Goal: Task Accomplishment & Management: Complete application form

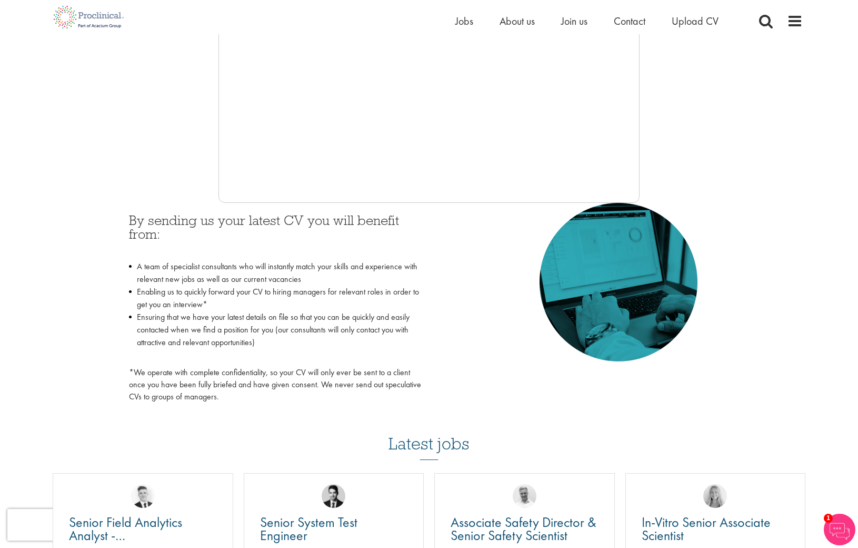
scroll to position [55, 0]
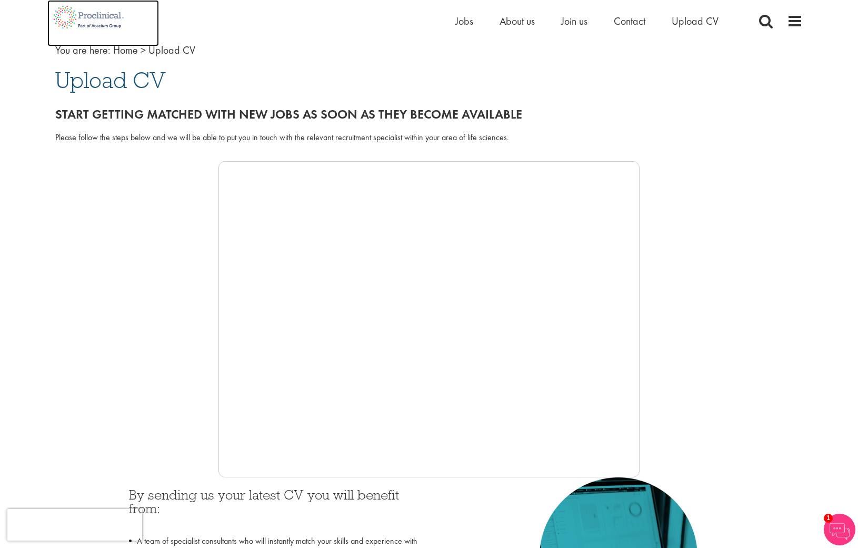
click at [86, 11] on img at bounding box center [88, 17] width 83 height 34
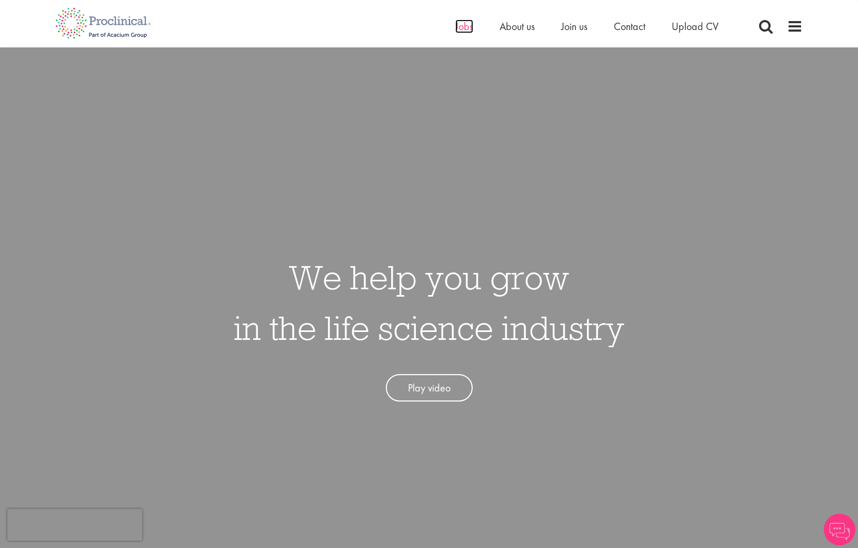
click at [465, 31] on span "Jobs" at bounding box center [465, 26] width 18 height 14
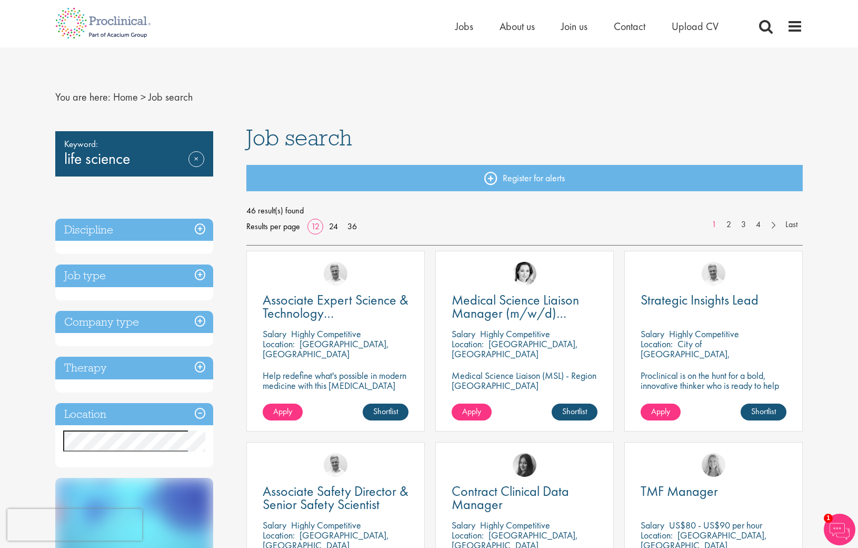
click at [181, 236] on h3 "Discipline" at bounding box center [134, 230] width 158 height 23
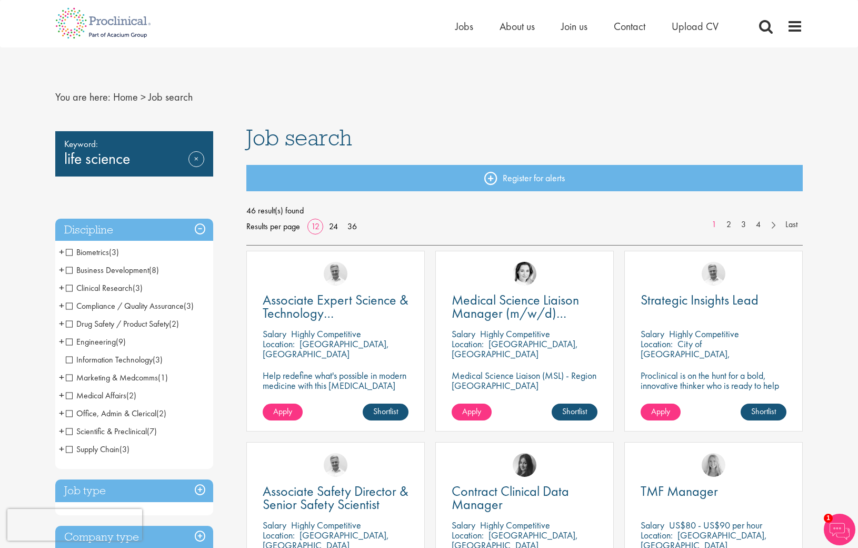
click at [71, 429] on span "Scientific & Preclinical" at bounding box center [106, 431] width 81 height 11
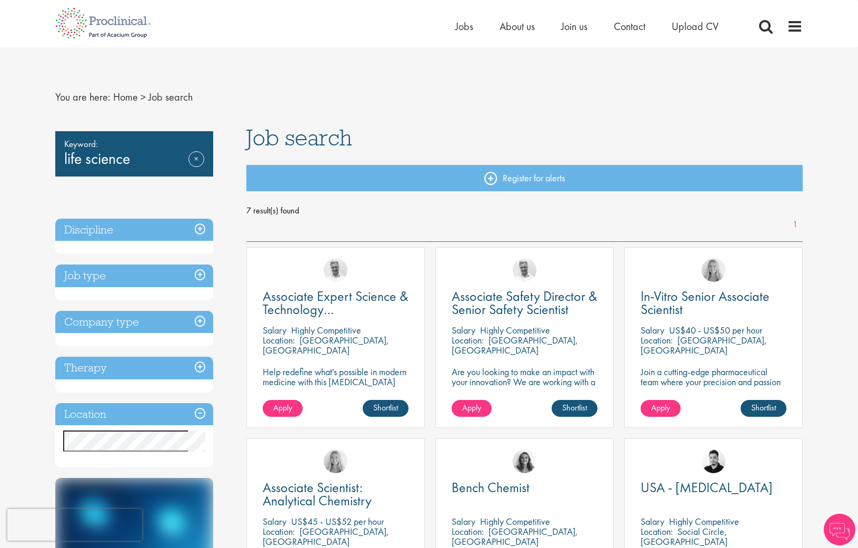
click at [134, 160] on div "Keyword: life science Remove" at bounding box center [134, 153] width 158 height 45
click at [197, 161] on link "Remove" at bounding box center [197, 166] width 16 height 31
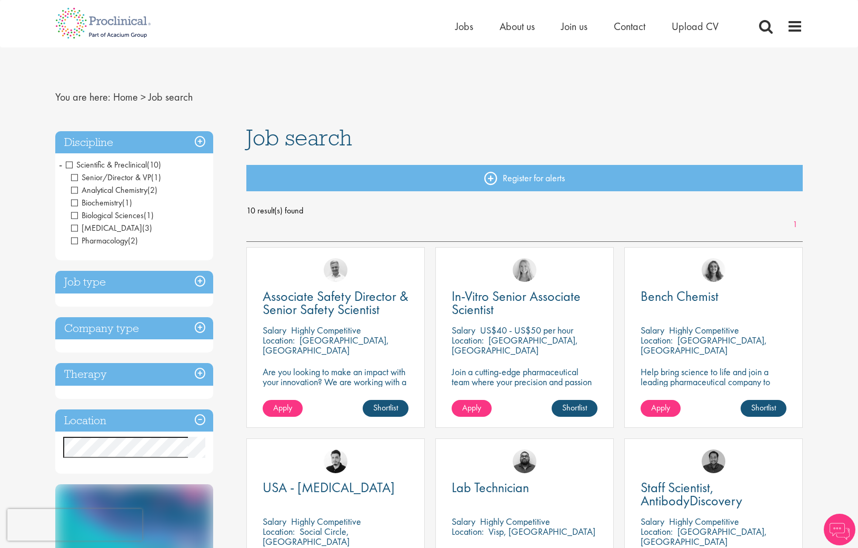
click at [199, 282] on h3 "Job type" at bounding box center [134, 282] width 158 height 23
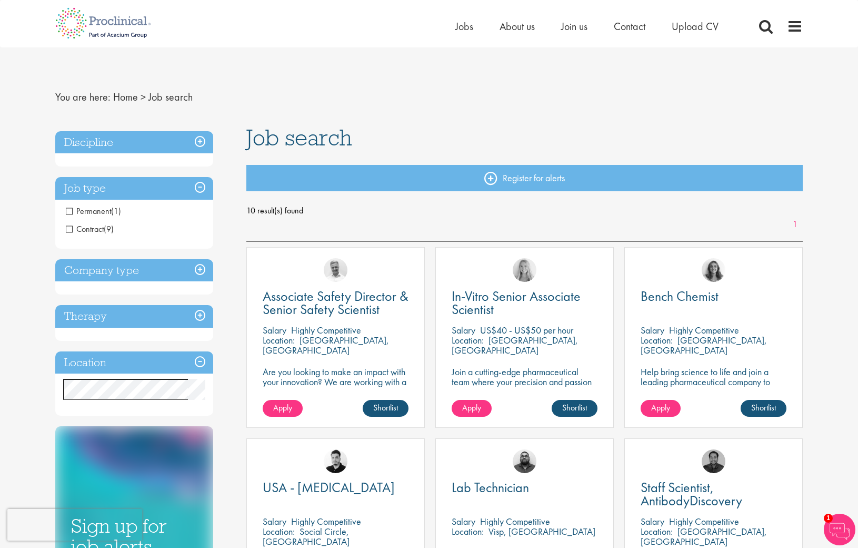
click at [66, 208] on span "Permanent" at bounding box center [88, 210] width 45 height 11
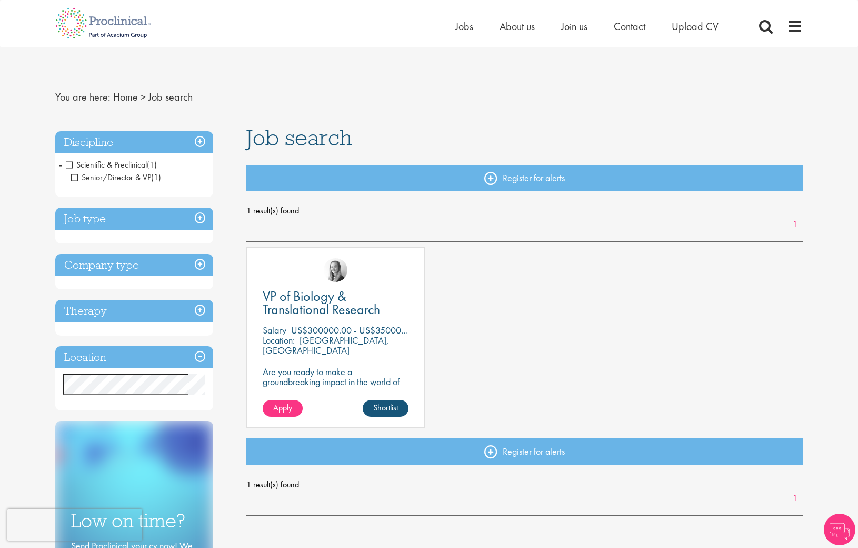
click at [202, 218] on h3 "Job type" at bounding box center [134, 219] width 158 height 23
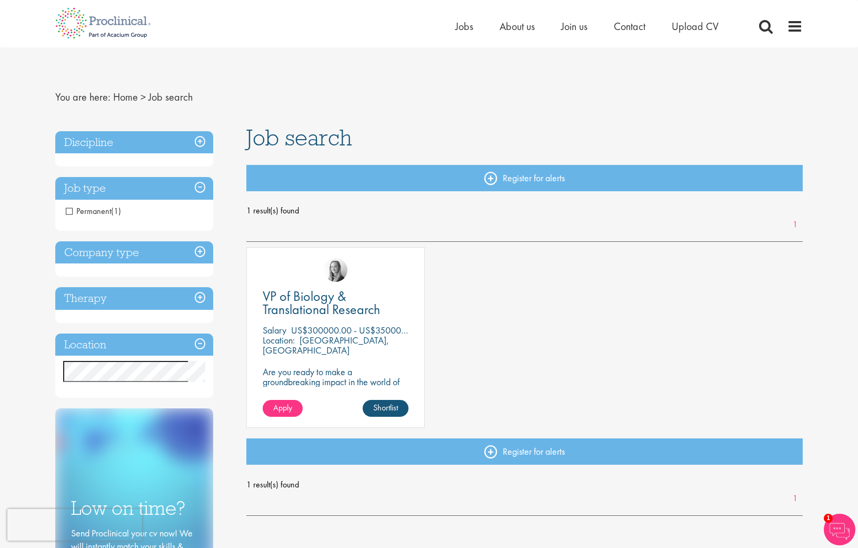
click at [75, 210] on span "Permanent" at bounding box center [88, 210] width 45 height 11
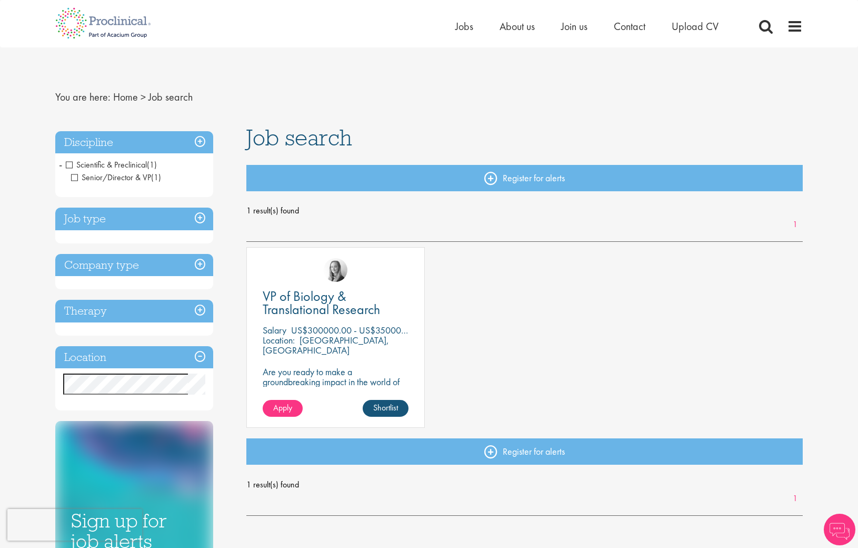
click at [201, 265] on h3 "Company type" at bounding box center [134, 265] width 158 height 23
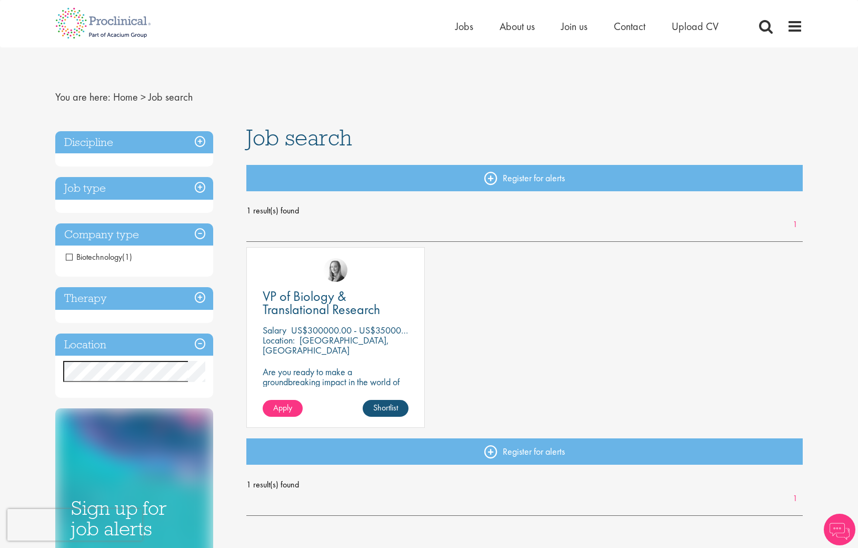
click at [199, 299] on h3 "Therapy" at bounding box center [134, 298] width 158 height 23
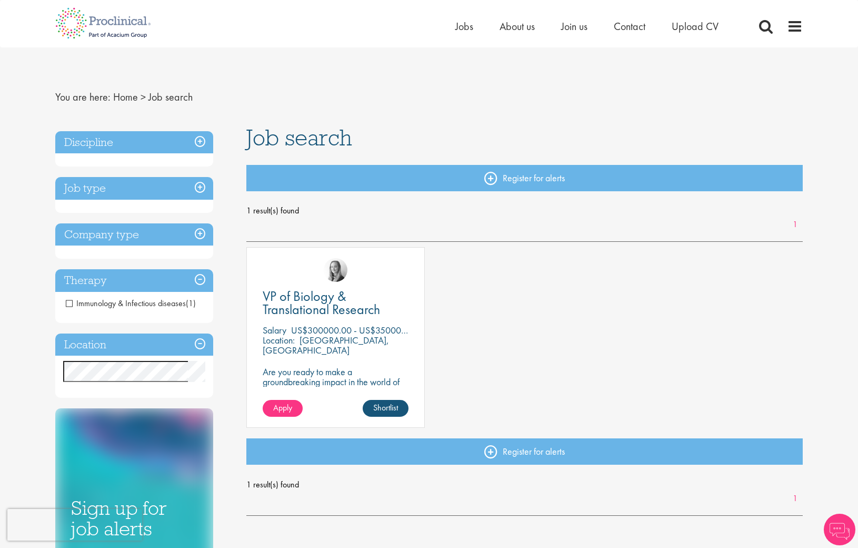
click at [201, 345] on h3 "Location" at bounding box center [134, 344] width 158 height 23
click at [202, 137] on h3 "Discipline" at bounding box center [134, 142] width 158 height 23
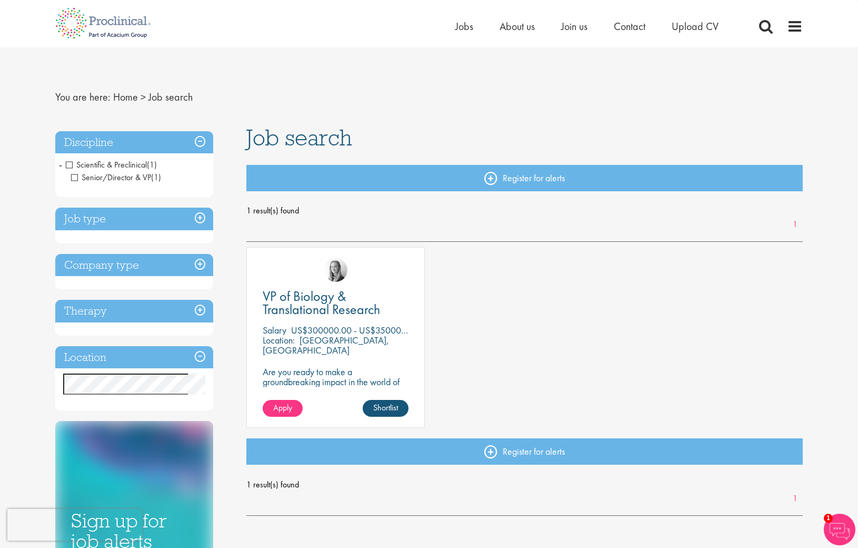
click at [78, 176] on span "Senior/Director & VP" at bounding box center [111, 177] width 80 height 11
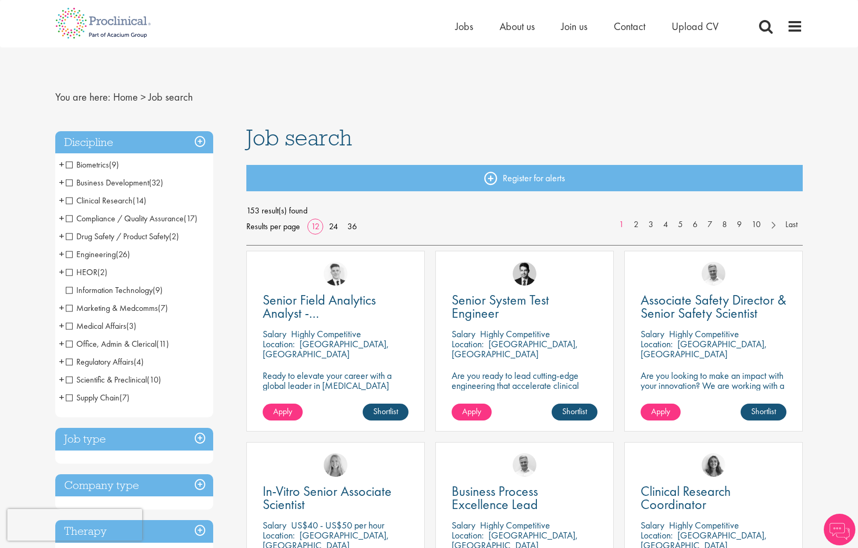
click at [69, 380] on span "Scientific & Preclinical" at bounding box center [106, 379] width 81 height 11
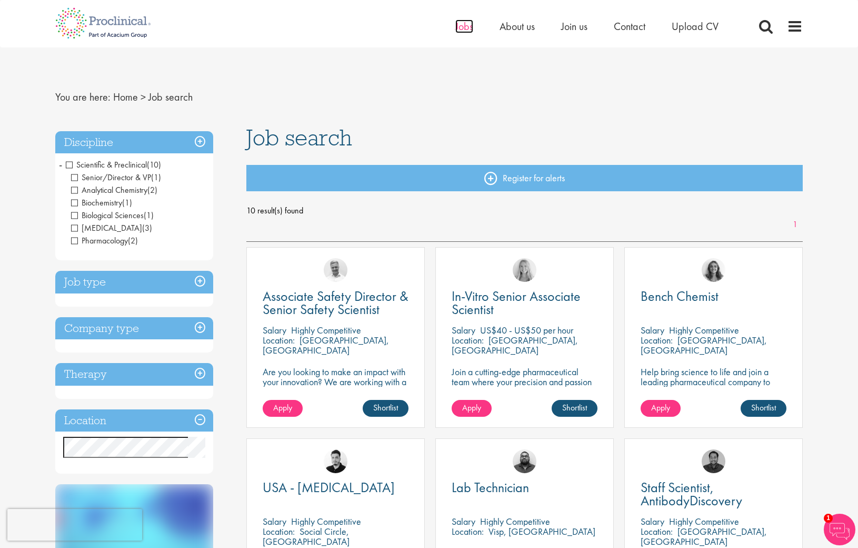
click at [465, 24] on span "Jobs" at bounding box center [465, 26] width 18 height 14
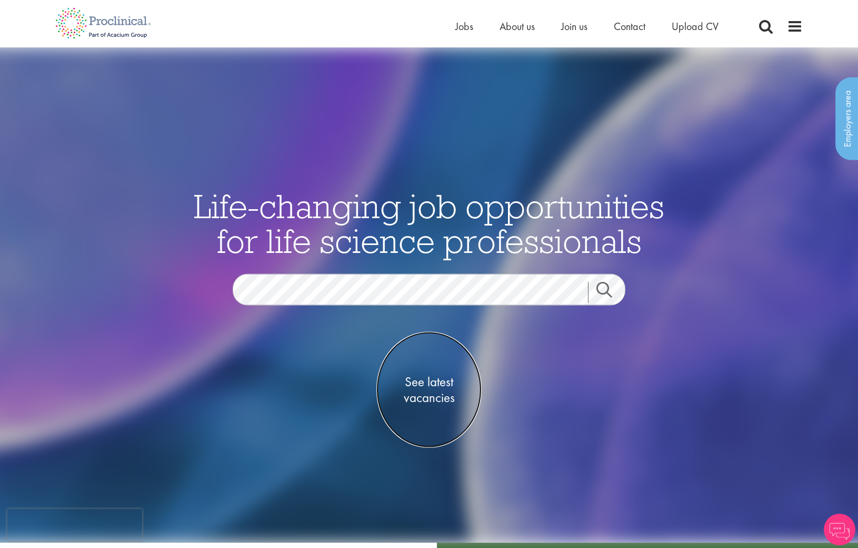
click at [434, 392] on span "See latest vacancies" at bounding box center [429, 390] width 105 height 32
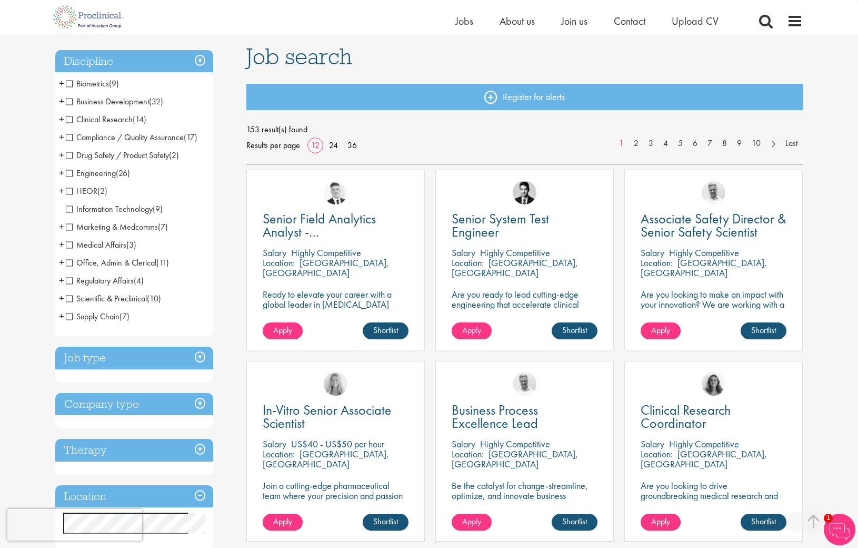
scroll to position [181, 0]
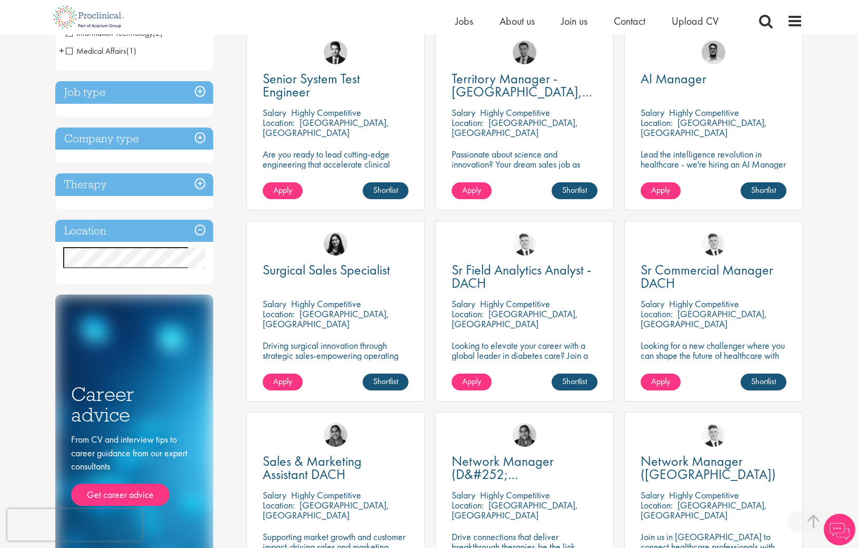
scroll to position [297, 0]
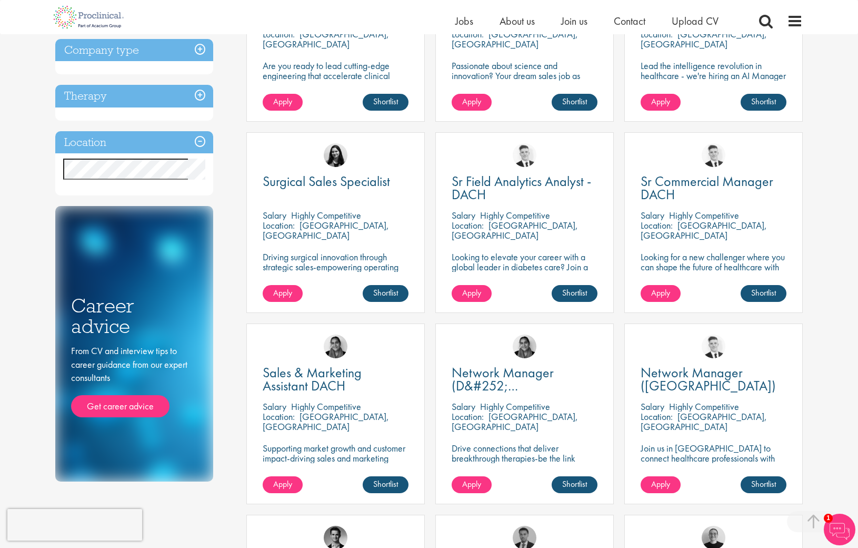
click at [490, 239] on div "Location: [GEOGRAPHIC_DATA], [GEOGRAPHIC_DATA]" at bounding box center [525, 230] width 146 height 21
click at [509, 189] on span "Sr Field Analytics Analyst - DACH" at bounding box center [522, 187] width 140 height 31
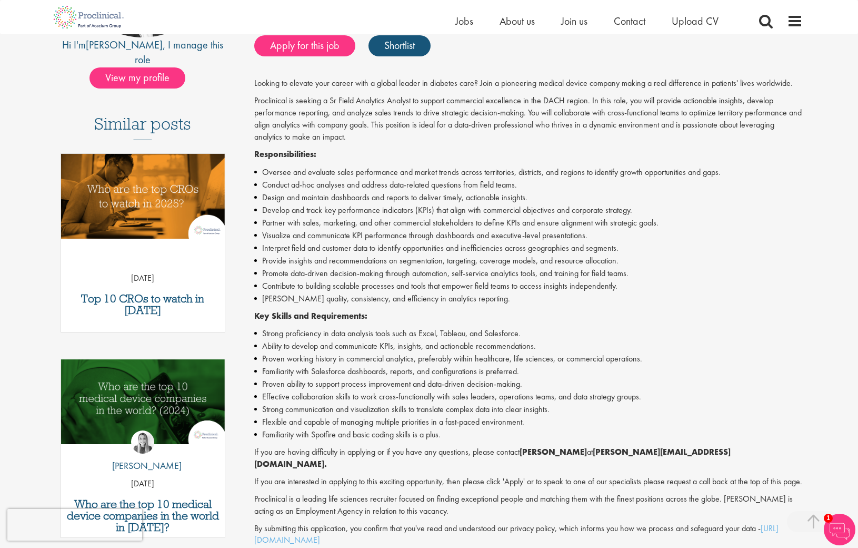
scroll to position [305, 0]
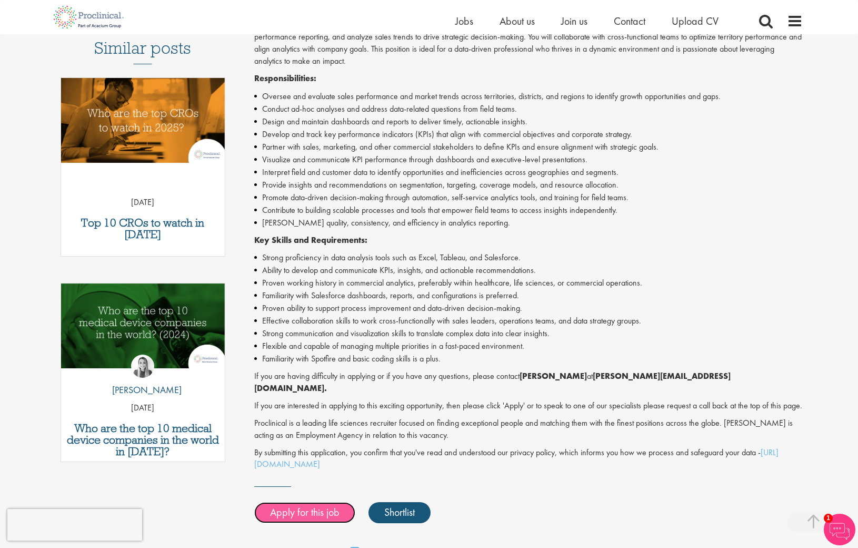
click at [315, 510] on link "Apply for this job" at bounding box center [304, 512] width 101 height 21
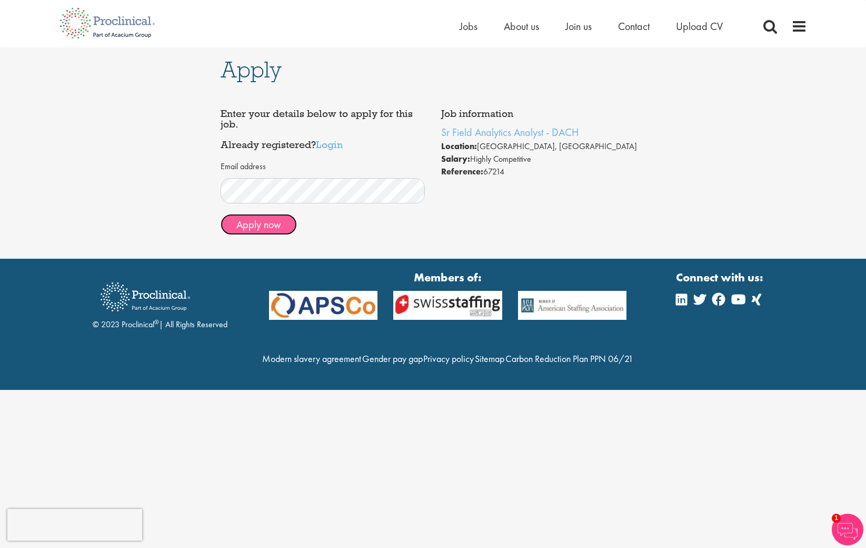
click at [274, 227] on button "Apply now" at bounding box center [259, 224] width 76 height 21
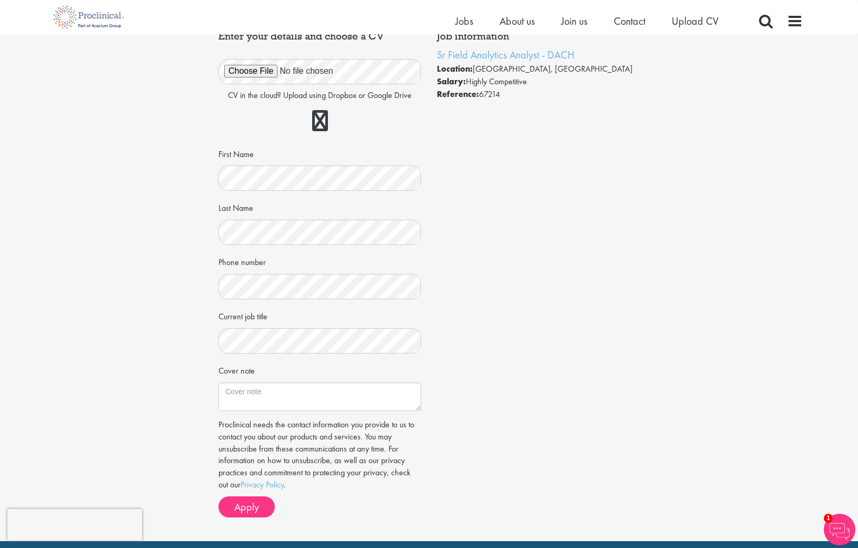
scroll to position [103, 0]
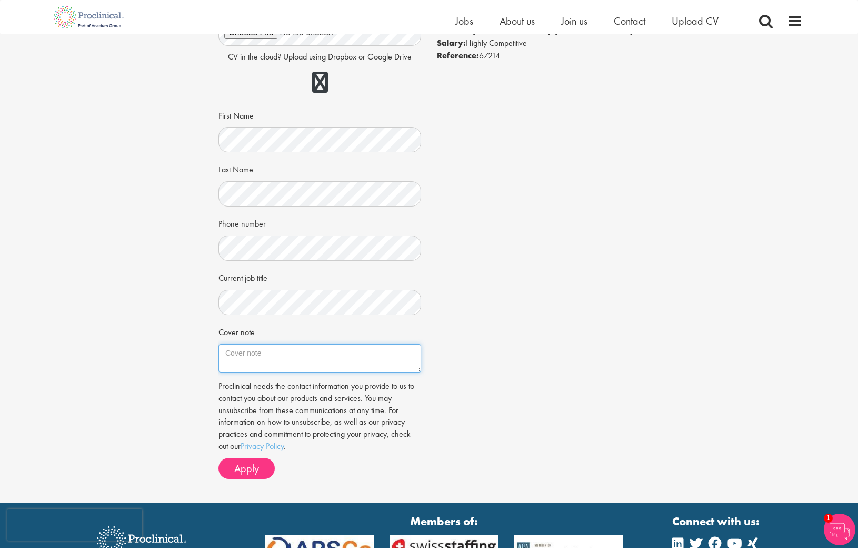
click at [249, 348] on textarea "Cover note" at bounding box center [320, 358] width 203 height 28
click at [296, 367] on textarea "Cover note" at bounding box center [320, 358] width 203 height 28
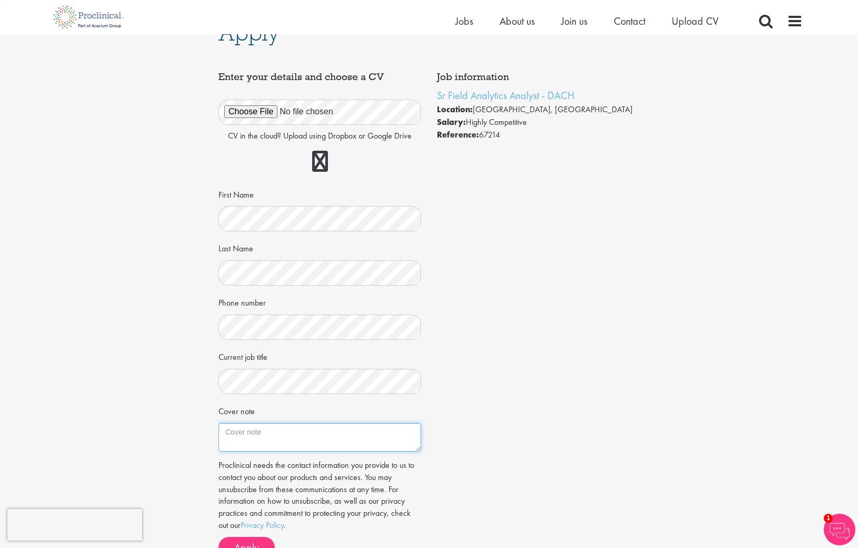
scroll to position [0, 0]
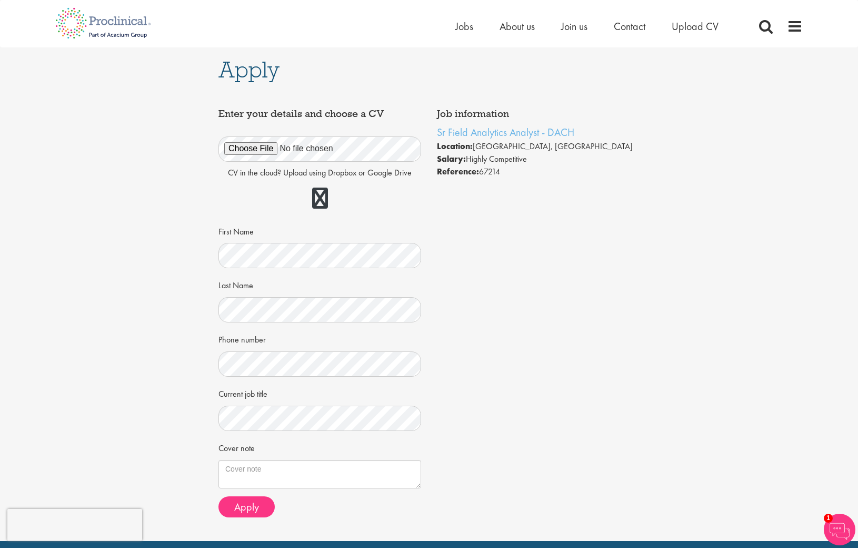
click at [500, 151] on li "Location: [GEOGRAPHIC_DATA], [GEOGRAPHIC_DATA]" at bounding box center [538, 146] width 203 height 13
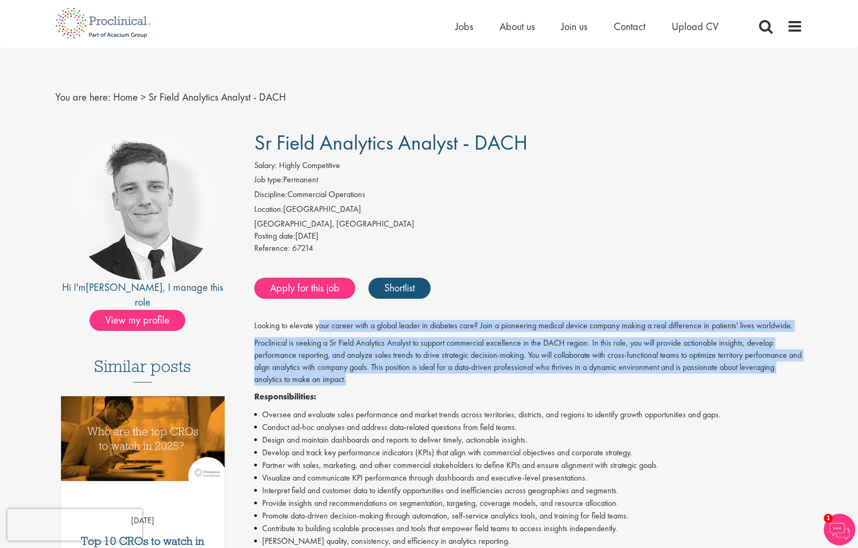
drag, startPoint x: 330, startPoint y: 328, endPoint x: 783, endPoint y: 358, distance: 454.4
click at [785, 381] on div "Looking to elevate your career with a global leader in diabetes care? Join a pi…" at bounding box center [528, 554] width 549 height 469
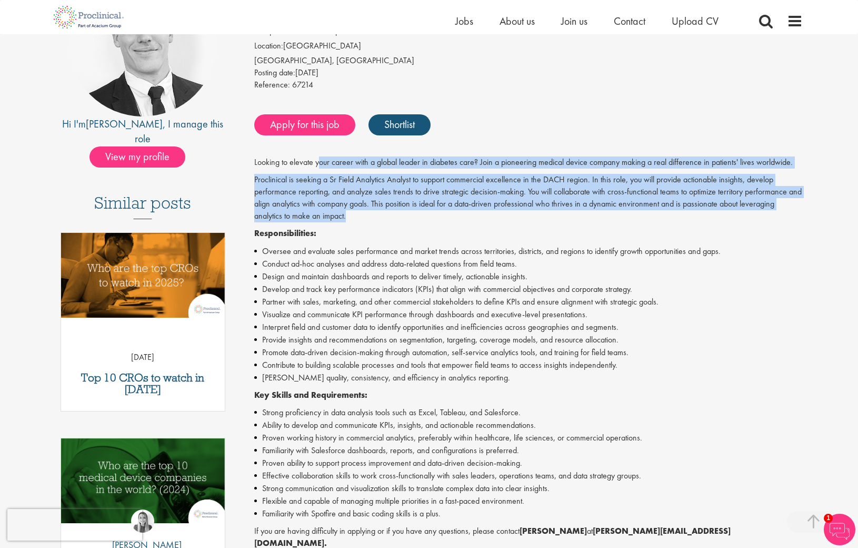
scroll to position [358, 0]
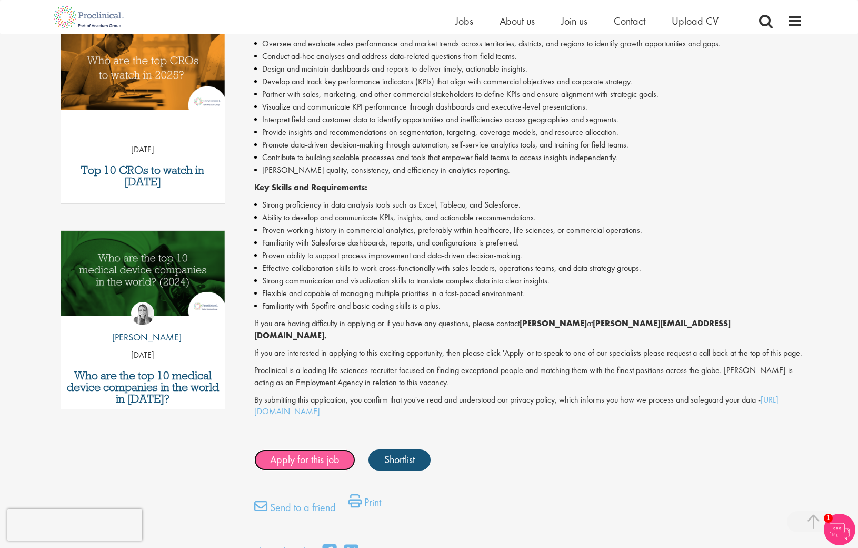
click at [307, 459] on link "Apply for this job" at bounding box center [304, 459] width 101 height 21
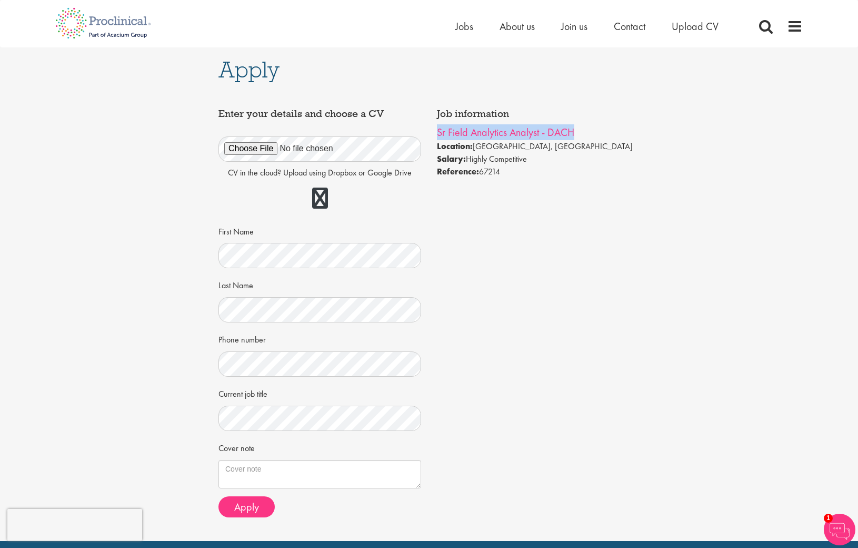
drag, startPoint x: 590, startPoint y: 131, endPoint x: 437, endPoint y: 134, distance: 153.3
click at [437, 134] on div "Job information Sr Field Analytics Analyst - DACH Location: Munich, Deutschland…" at bounding box center [538, 143] width 219 height 80
copy link "Sr Field Analytics Analyst - DACH"
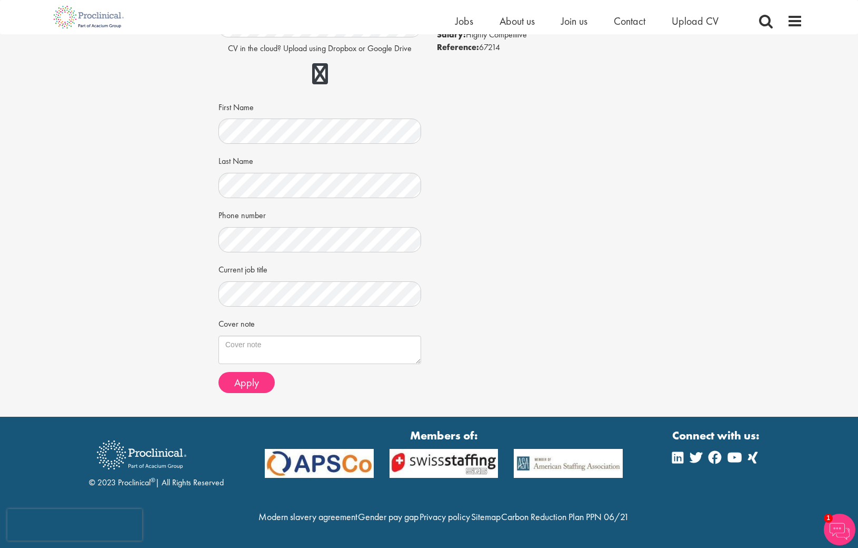
scroll to position [134, 0]
click at [251, 376] on span "Apply" at bounding box center [246, 383] width 25 height 14
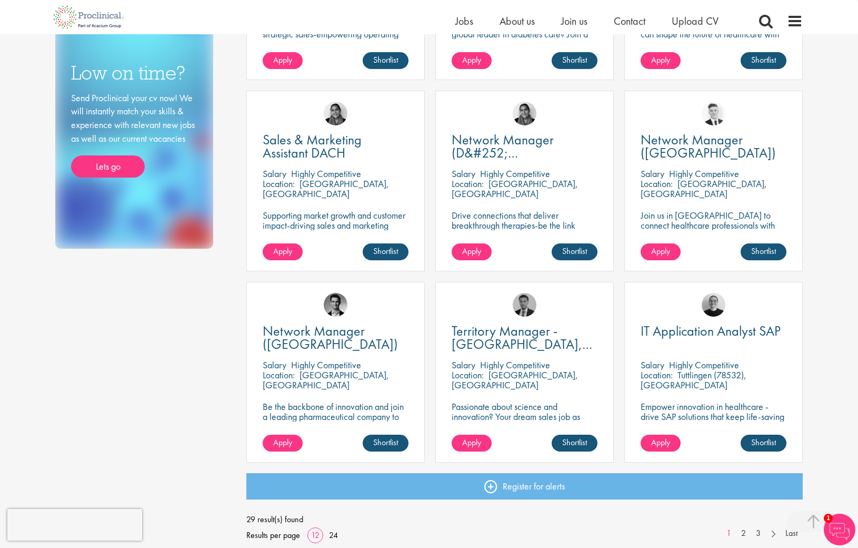
scroll to position [669, 0]
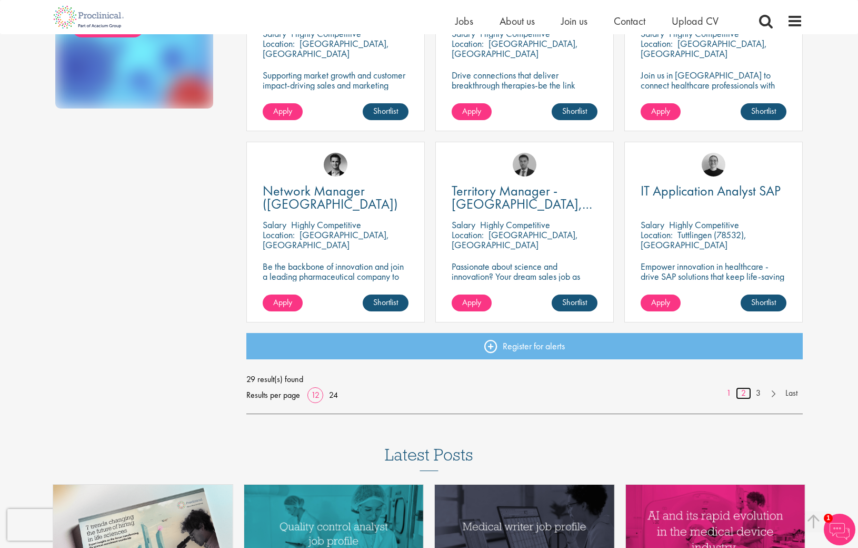
click at [745, 394] on link "2" at bounding box center [743, 393] width 15 height 12
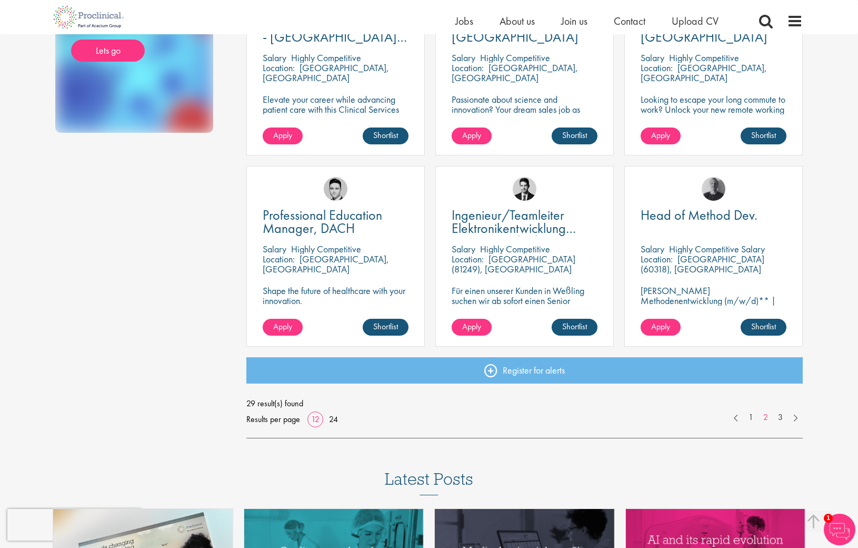
scroll to position [664, 0]
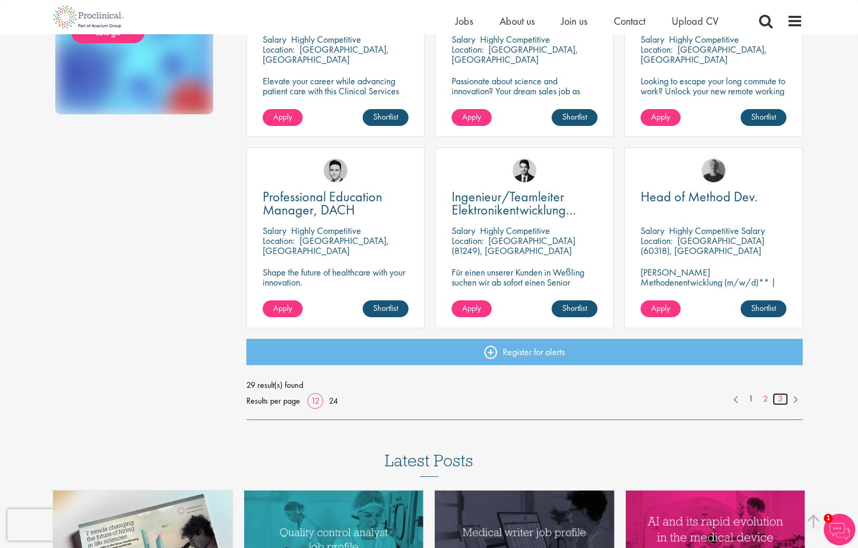
click at [779, 399] on link "3" at bounding box center [780, 399] width 15 height 12
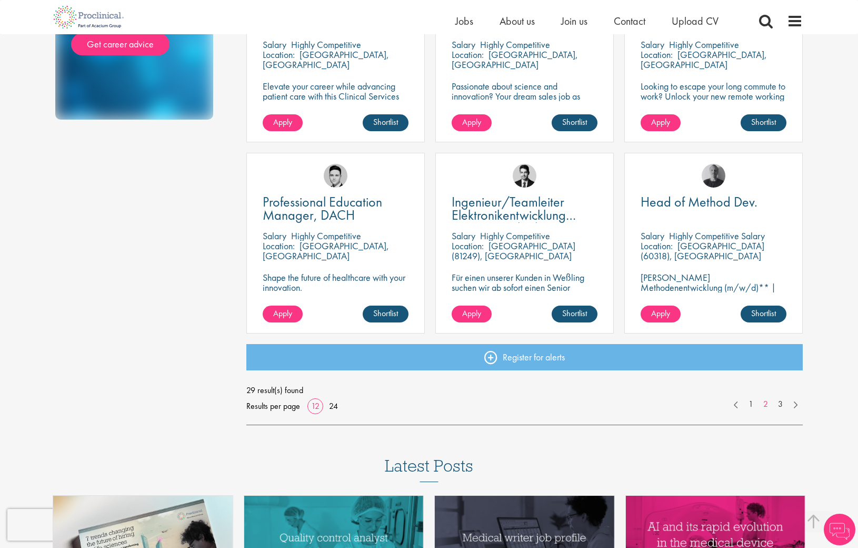
scroll to position [649, 0]
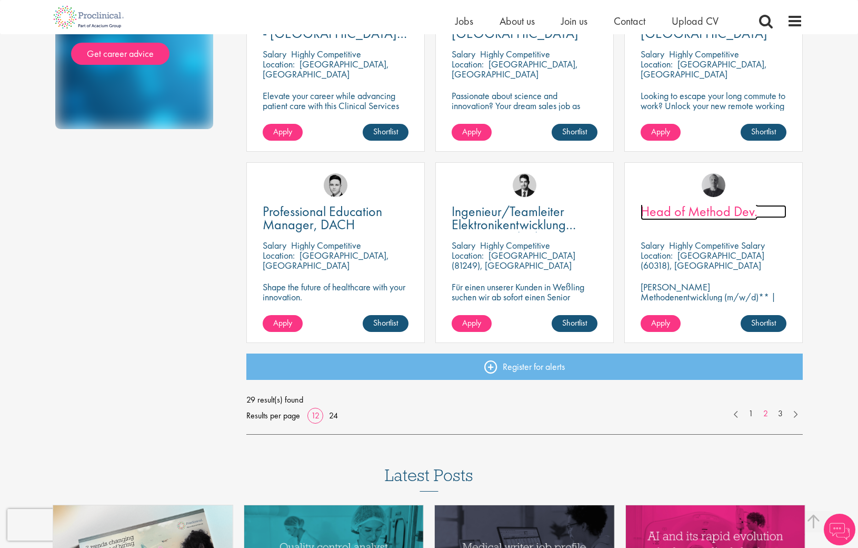
click at [661, 214] on span "Head of Method Dev." at bounding box center [699, 211] width 117 height 18
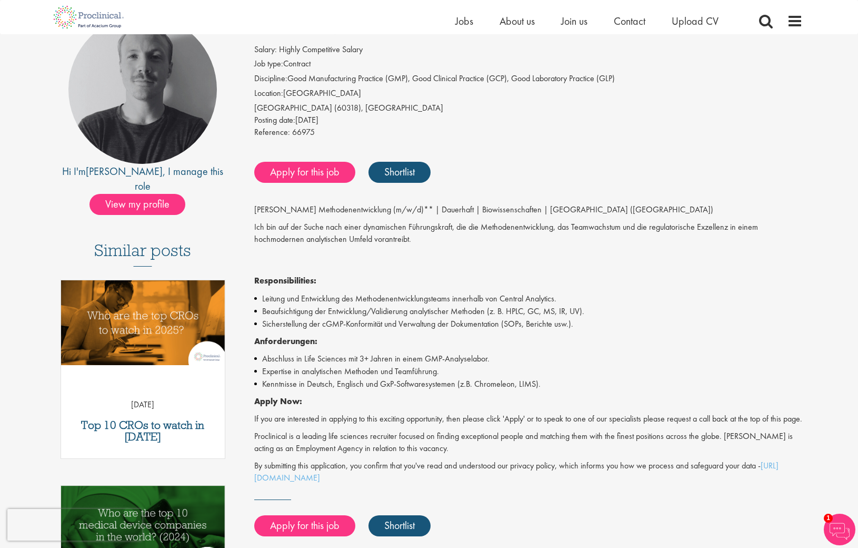
scroll to position [104, 0]
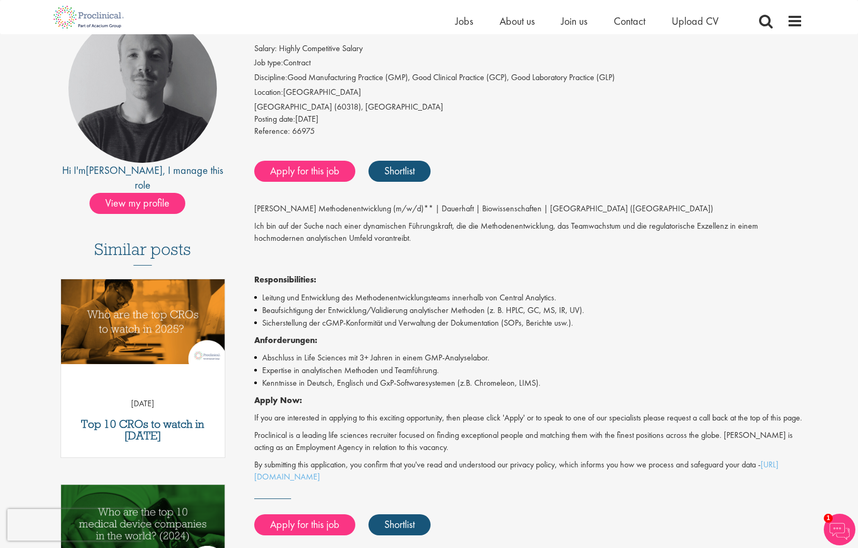
click at [433, 351] on div "[PERSON_NAME] Methodenentwicklung (m/w/d)** | Dauerhaft | Biowissenschaften | […" at bounding box center [528, 343] width 549 height 280
click at [395, 374] on li "Expertise in analytischen Methoden und Teamführung." at bounding box center [528, 370] width 549 height 13
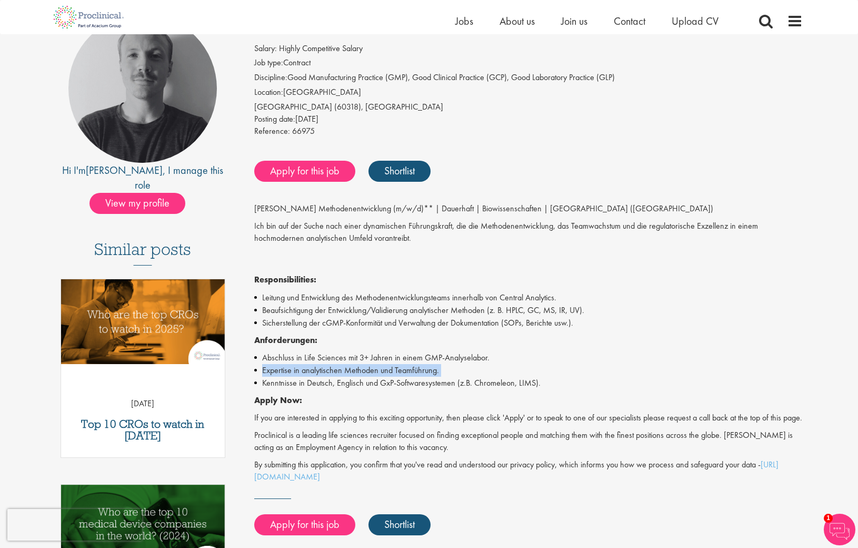
click at [395, 374] on li "Expertise in analytischen Methoden und Teamführung." at bounding box center [528, 370] width 549 height 13
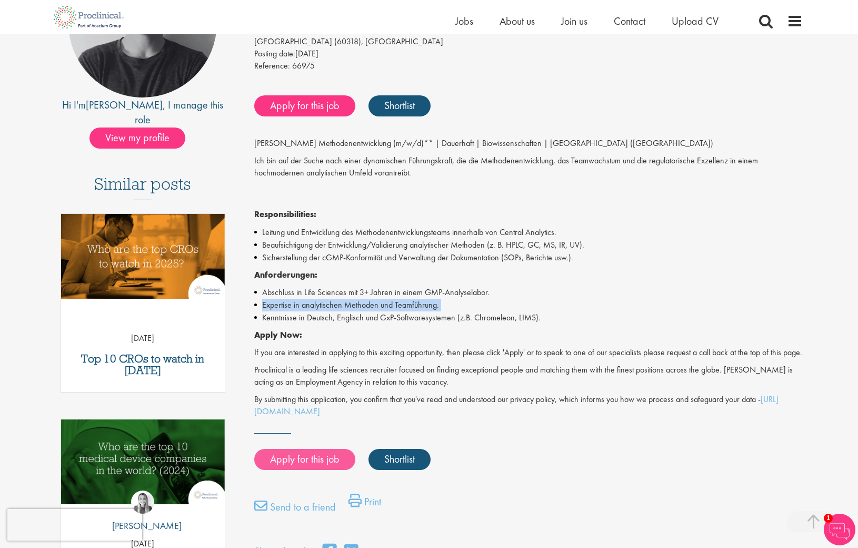
scroll to position [196, 0]
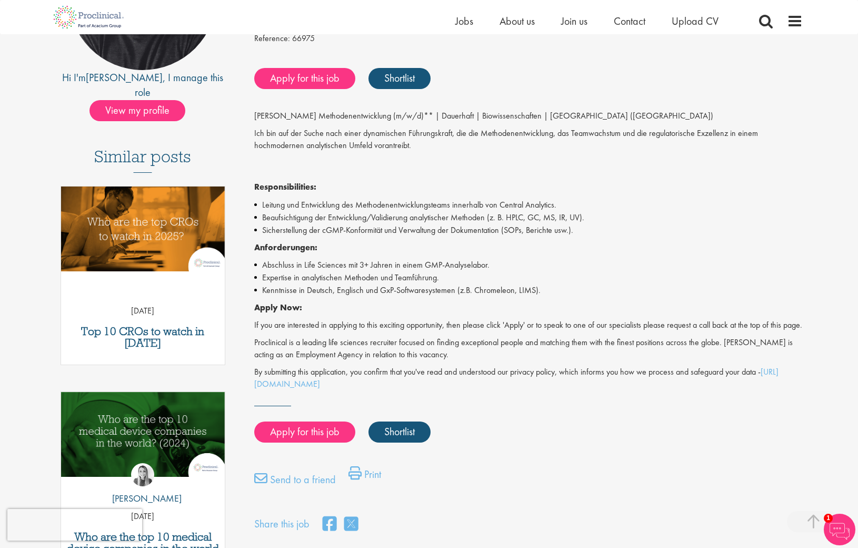
click at [420, 351] on p "Proclinical is a leading life sciences recruiter focused on finding exceptional…" at bounding box center [528, 349] width 549 height 24
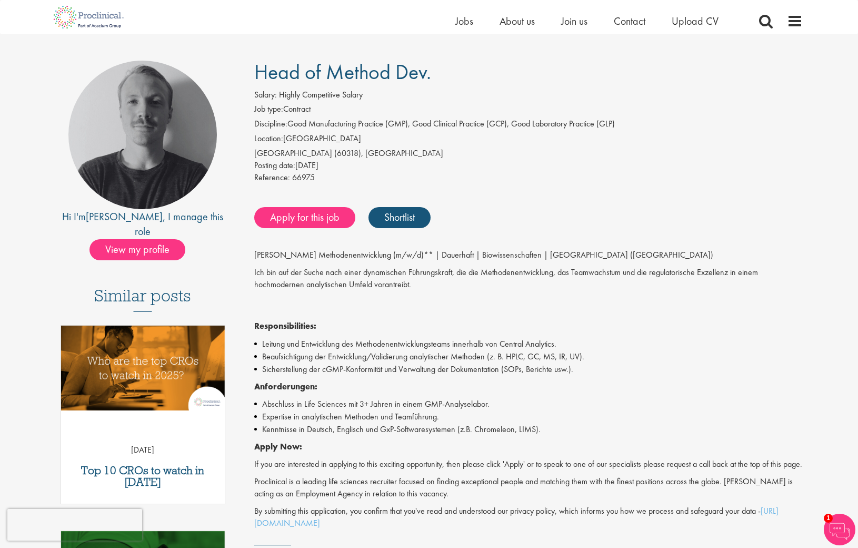
scroll to position [0, 0]
